Goal: Task Accomplishment & Management: Use online tool/utility

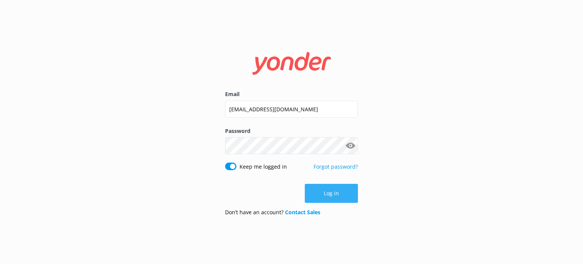
click at [334, 191] on button "Log in" at bounding box center [331, 193] width 53 height 19
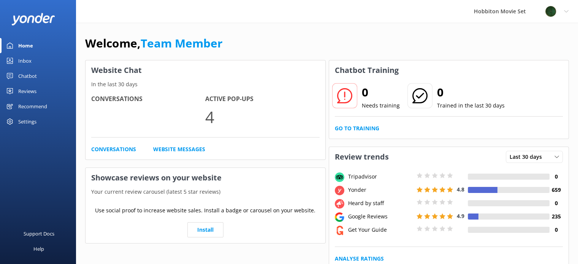
click at [27, 57] on div "Inbox" at bounding box center [24, 60] width 13 height 15
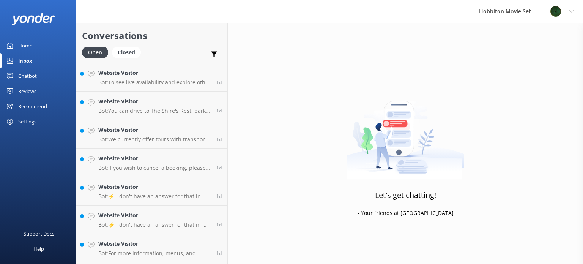
scroll to position [1194, 0]
